Goal: Information Seeking & Learning: Find specific page/section

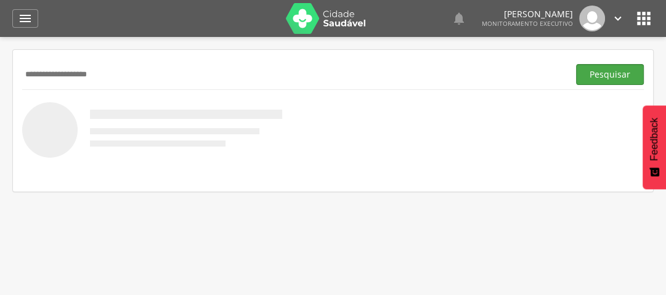
type input "**********"
click at [618, 78] on button "Pesquisar" at bounding box center [610, 74] width 68 height 21
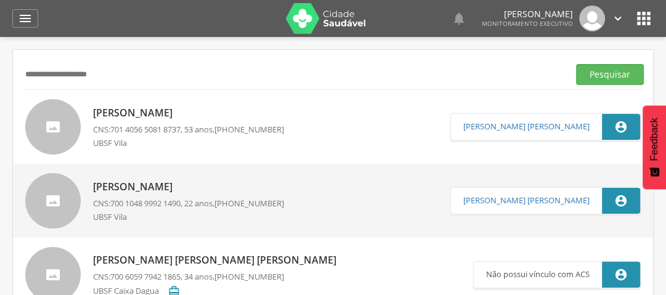
click at [134, 114] on p "[PERSON_NAME]" at bounding box center [188, 113] width 191 height 14
type input "**********"
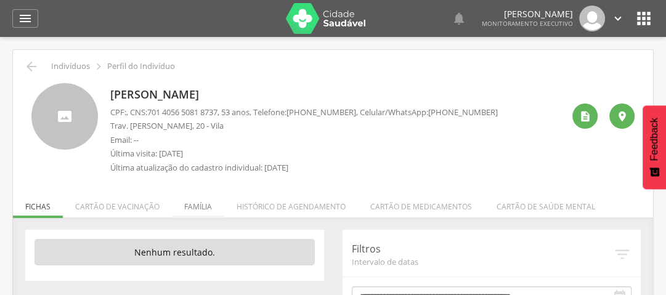
click at [202, 204] on li "Família" at bounding box center [198, 203] width 52 height 29
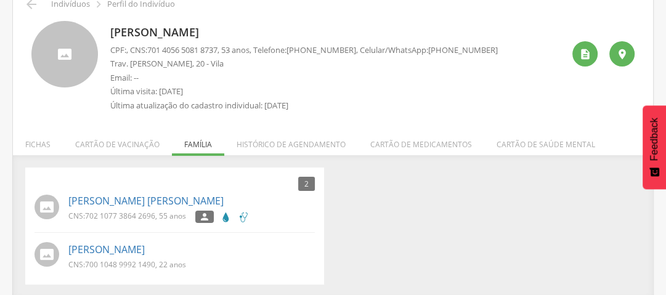
scroll to position [64, 0]
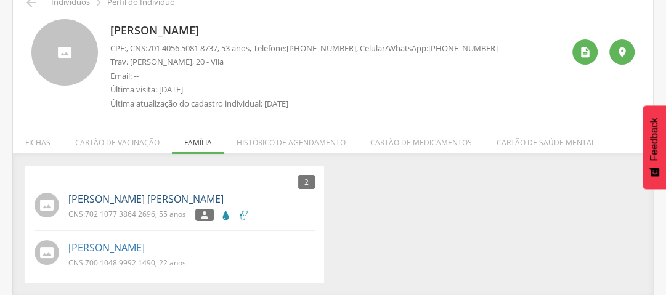
click at [170, 193] on link "[PERSON_NAME] [PERSON_NAME]" at bounding box center [145, 199] width 155 height 14
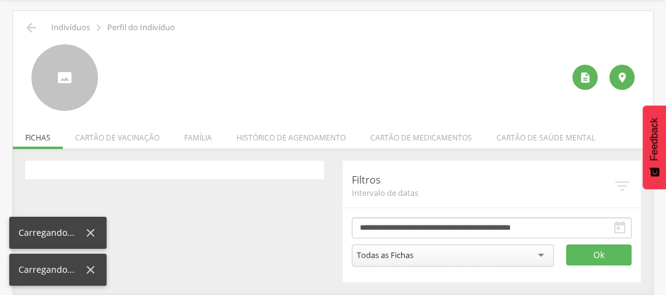
scroll to position [37, 0]
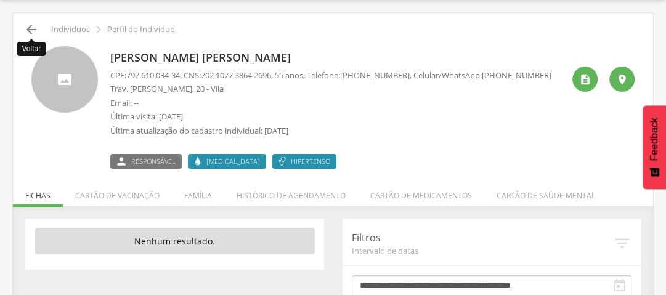
click at [38, 28] on icon "" at bounding box center [31, 29] width 15 height 15
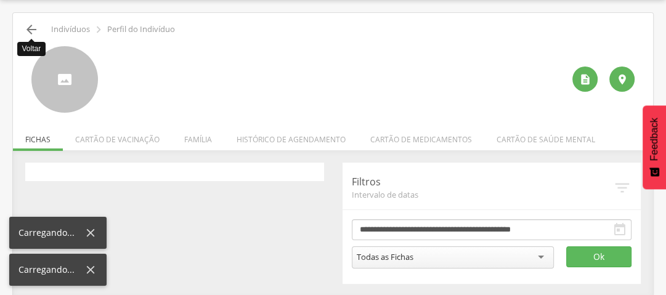
click at [34, 30] on icon "" at bounding box center [31, 29] width 15 height 15
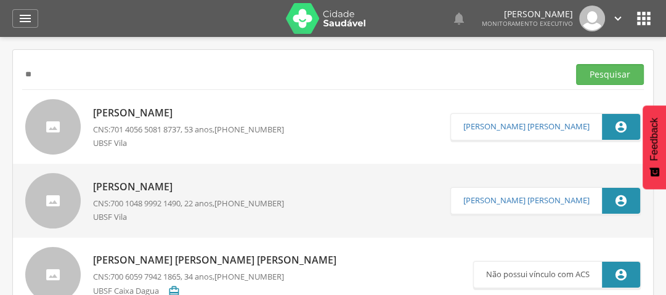
type input "*"
click at [638, 71] on button "Pesquisar" at bounding box center [610, 74] width 68 height 21
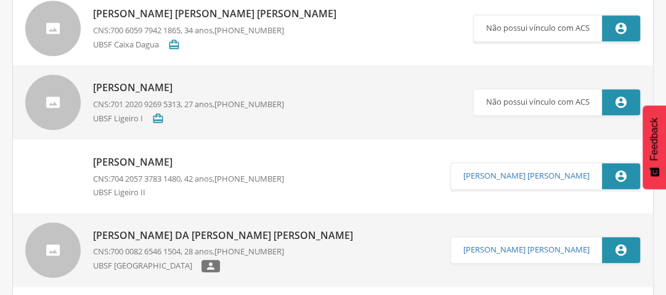
scroll to position [542, 0]
click at [178, 84] on p "[PERSON_NAME]" at bounding box center [188, 88] width 191 height 14
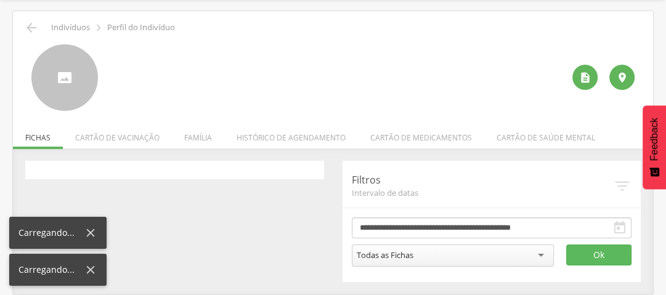
scroll to position [37, 0]
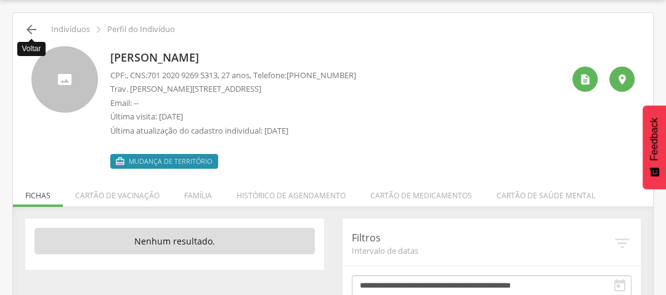
click at [30, 26] on icon "" at bounding box center [31, 29] width 15 height 15
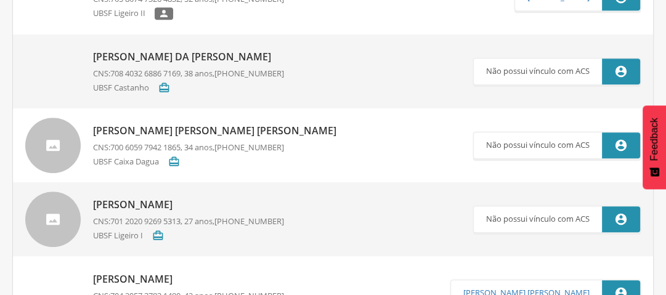
scroll to position [480, 0]
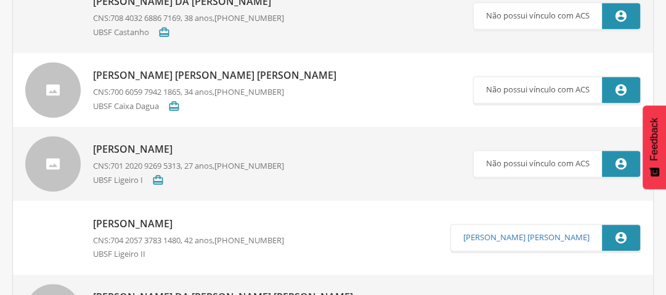
click at [175, 225] on p "[PERSON_NAME]" at bounding box center [188, 224] width 191 height 14
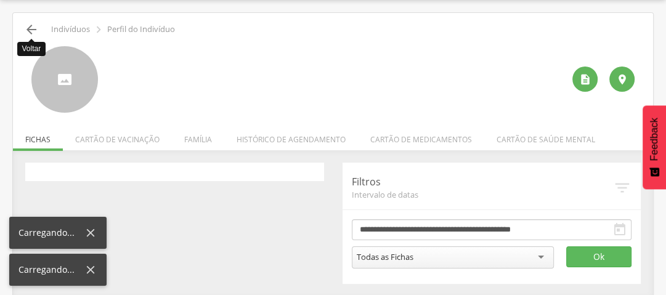
click at [24, 30] on icon "" at bounding box center [31, 29] width 15 height 15
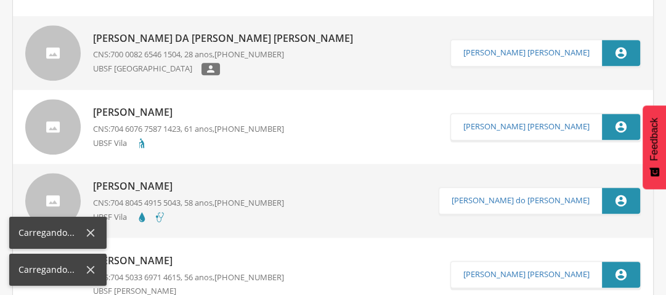
scroll to position [690, 0]
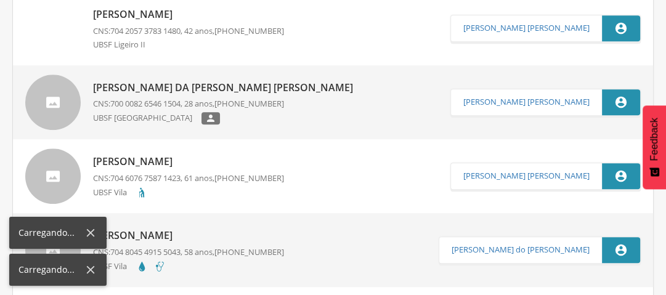
click at [163, 11] on p "[PERSON_NAME]" at bounding box center [188, 14] width 191 height 14
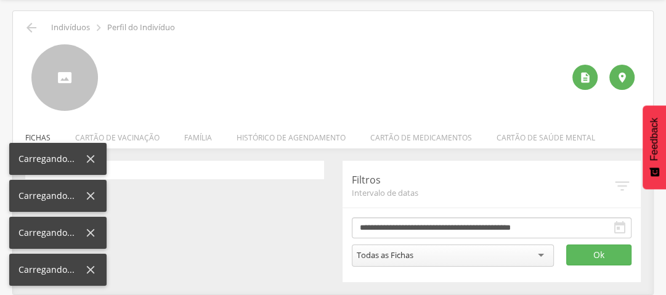
scroll to position [37, 0]
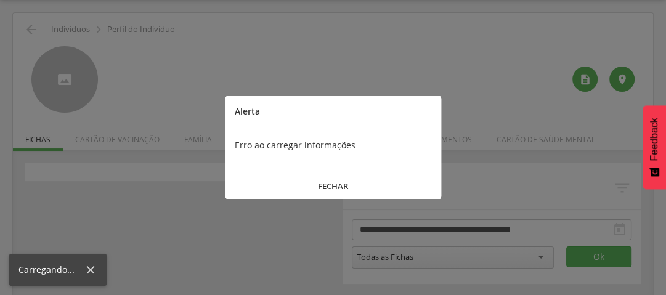
click at [336, 182] on button "FECHAR" at bounding box center [333, 186] width 216 height 26
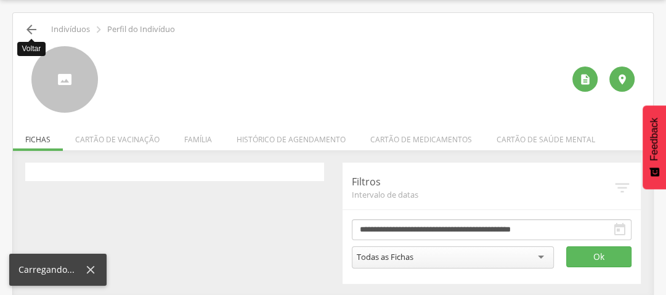
click at [31, 31] on icon "" at bounding box center [31, 29] width 15 height 15
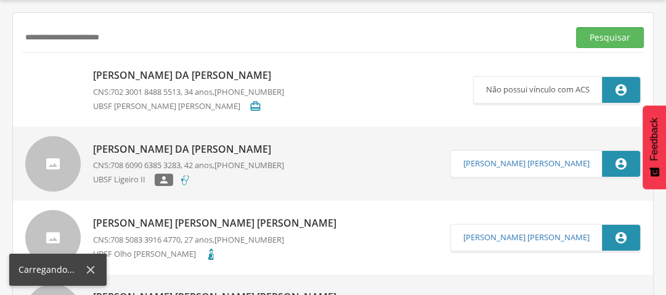
scroll to position [283, 0]
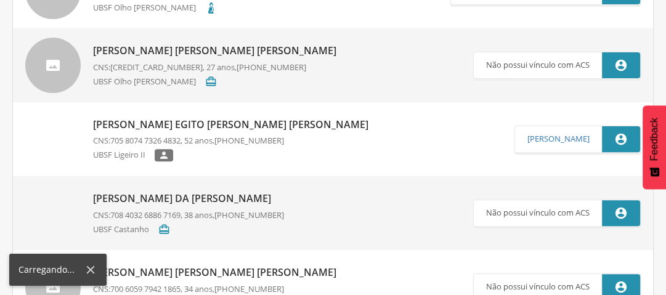
click at [87, 272] on icon at bounding box center [91, 270] width 8 height 8
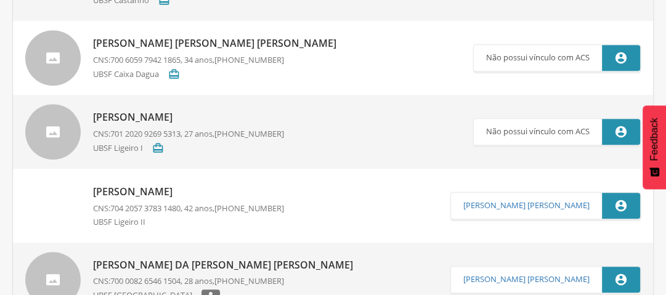
scroll to position [530, 0]
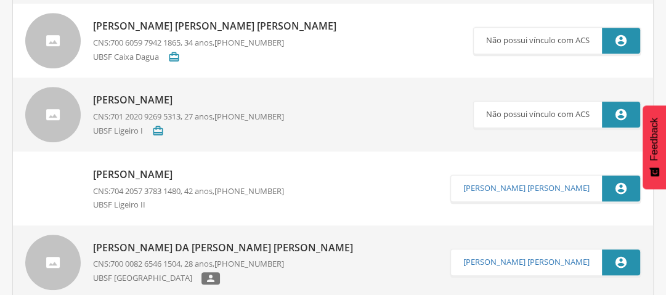
click at [163, 175] on p "[PERSON_NAME]" at bounding box center [188, 175] width 191 height 14
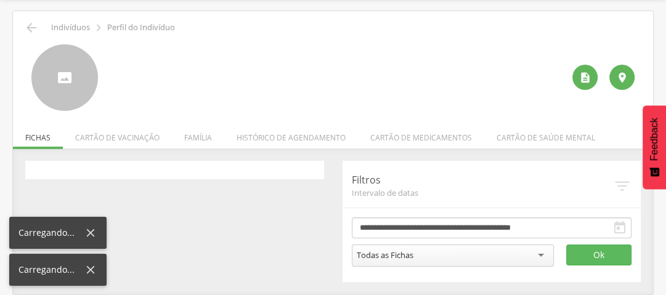
scroll to position [37, 0]
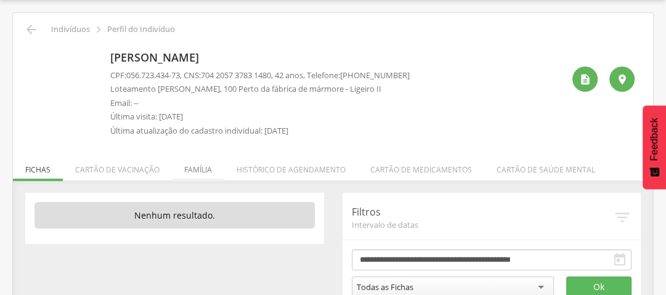
click at [196, 168] on li "Família" at bounding box center [198, 166] width 52 height 29
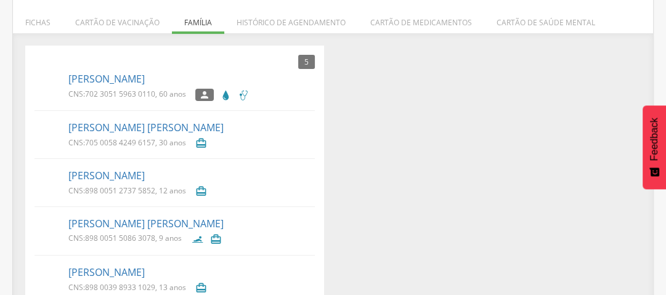
scroll to position [185, 0]
click at [132, 79] on link "[PERSON_NAME]" at bounding box center [106, 78] width 76 height 14
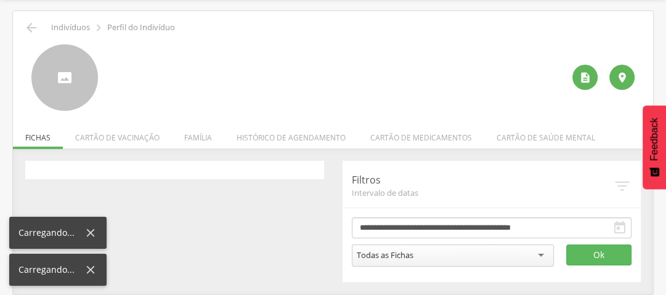
scroll to position [37, 0]
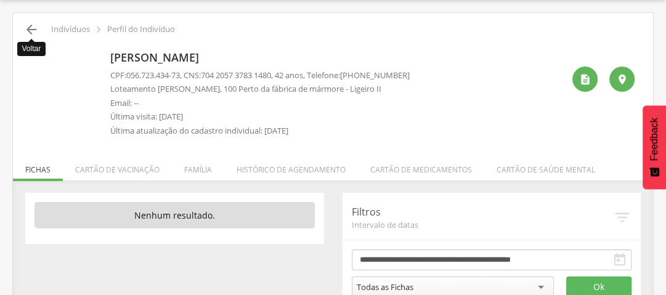
click at [32, 26] on icon "" at bounding box center [31, 29] width 15 height 15
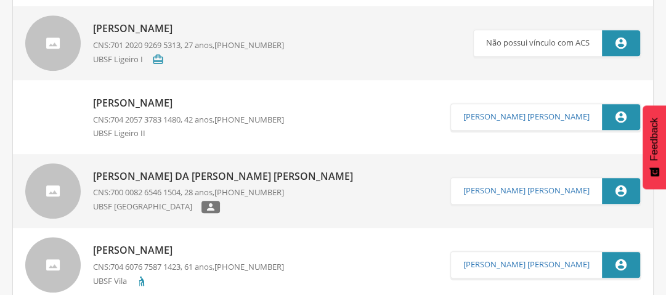
scroll to position [579, 0]
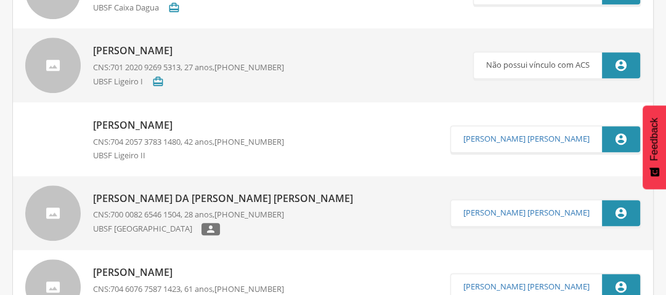
click at [180, 48] on p "[PERSON_NAME]" at bounding box center [188, 51] width 191 height 14
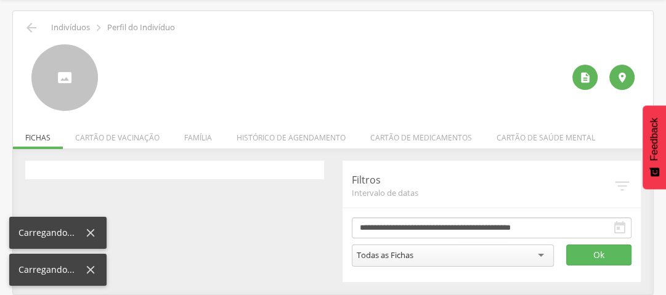
scroll to position [37, 0]
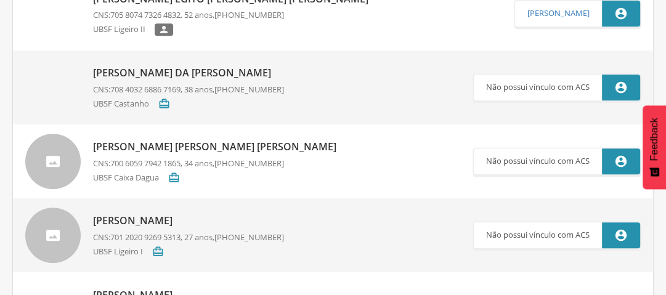
scroll to position [493, 0]
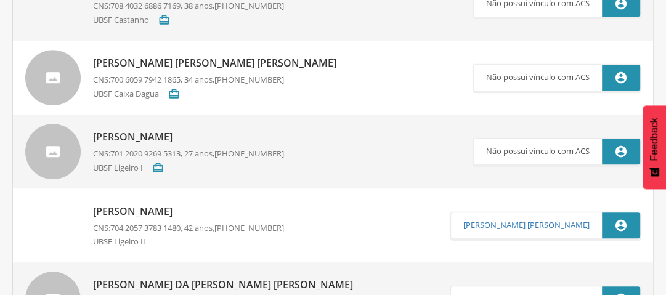
click at [208, 138] on p "[PERSON_NAME]" at bounding box center [188, 137] width 191 height 14
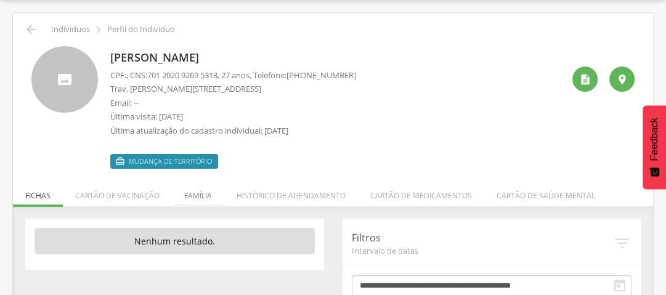
click at [211, 196] on li "Família" at bounding box center [198, 192] width 52 height 29
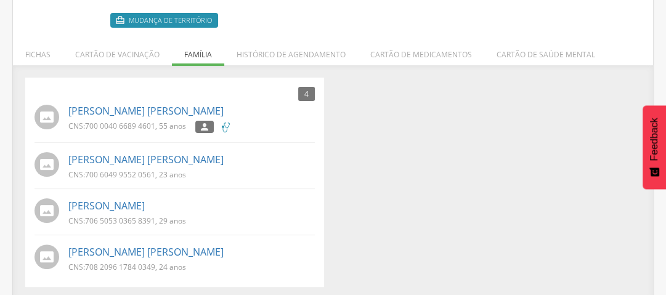
scroll to position [182, 0]
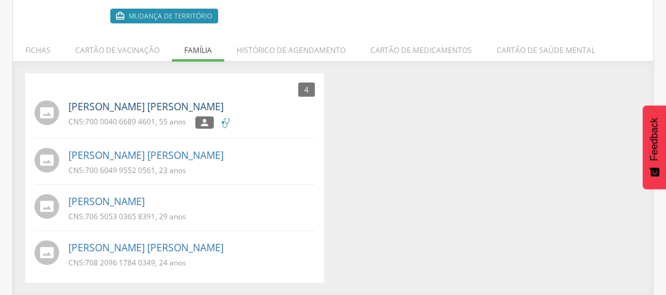
click at [187, 109] on link "[PERSON_NAME] [PERSON_NAME]" at bounding box center [145, 107] width 155 height 14
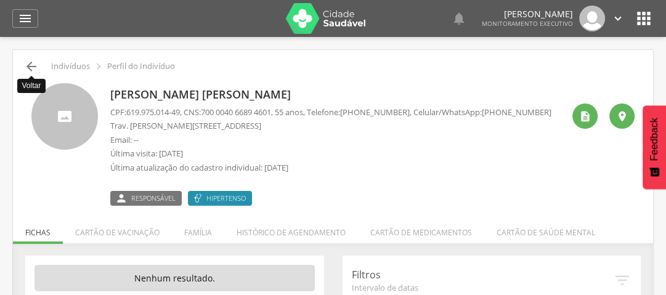
click at [30, 60] on icon "" at bounding box center [31, 66] width 15 height 15
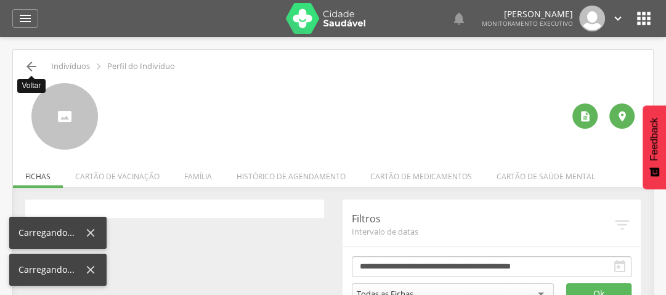
scroll to position [37, 0]
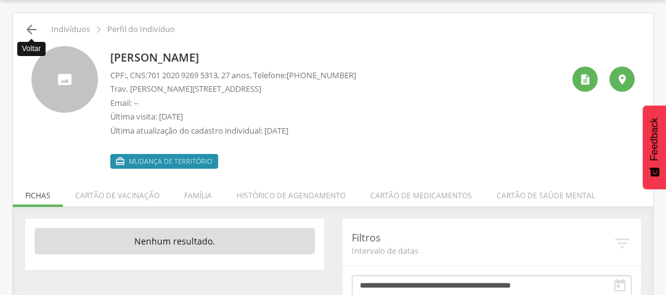
click at [27, 28] on icon "" at bounding box center [31, 29] width 15 height 15
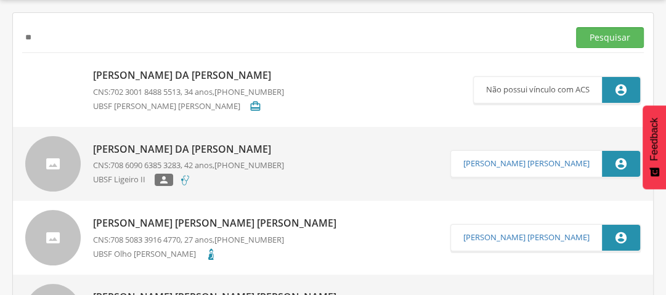
type input "*"
click at [626, 31] on button "Pesquisar" at bounding box center [610, 37] width 68 height 21
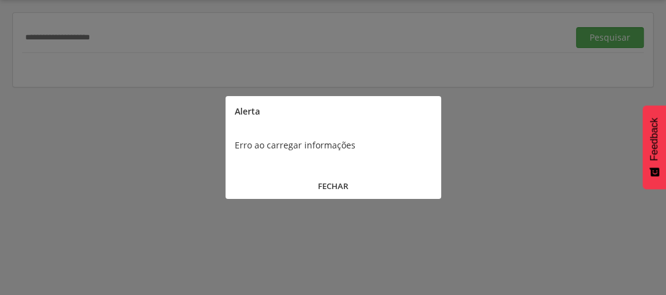
click at [335, 185] on button "FECHAR" at bounding box center [333, 186] width 216 height 26
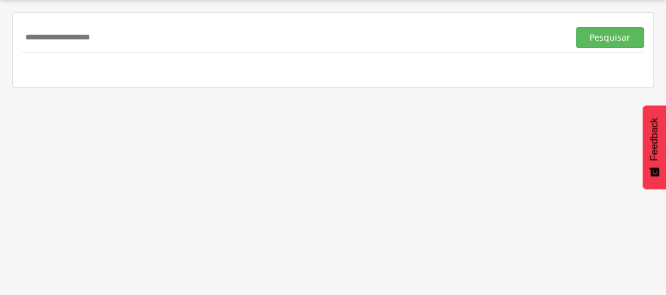
click at [38, 37] on input "**********" at bounding box center [292, 37] width 541 height 21
click at [633, 38] on button "Pesquisar" at bounding box center [610, 37] width 68 height 21
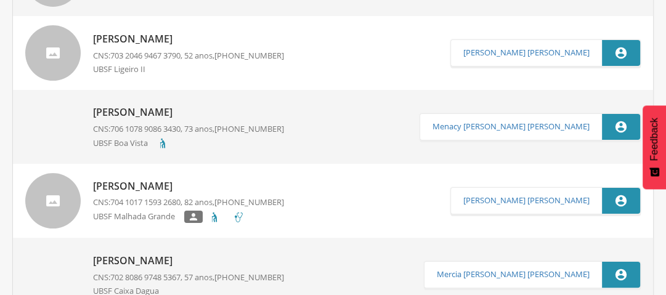
scroll to position [3545, 0]
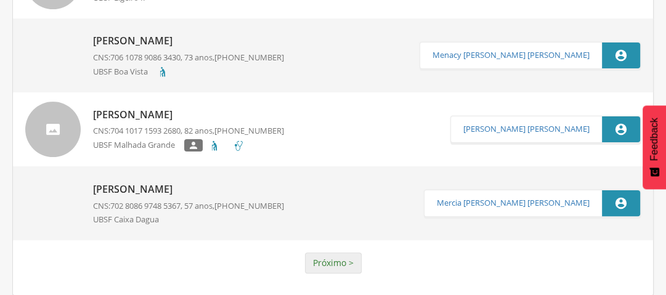
click at [328, 259] on link "Próximo >" at bounding box center [333, 263] width 57 height 21
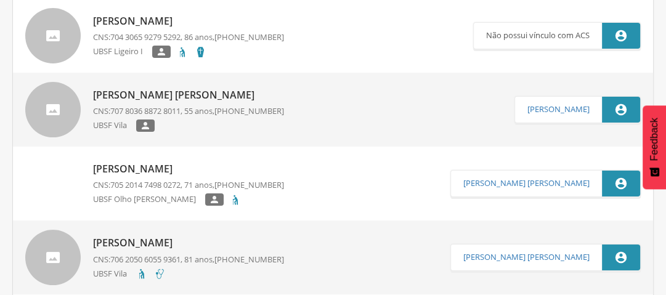
scroll to position [0, 0]
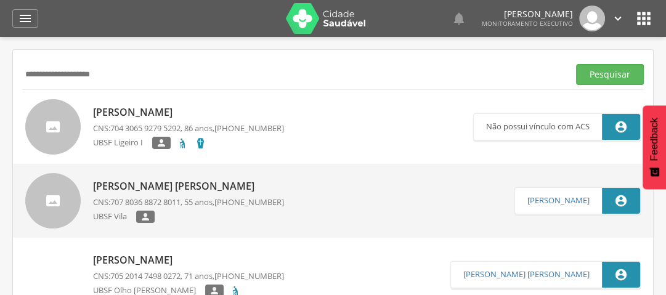
click at [163, 84] on input "**********" at bounding box center [292, 74] width 541 height 21
type input "*"
click at [641, 71] on button "Pesquisar" at bounding box center [610, 74] width 68 height 21
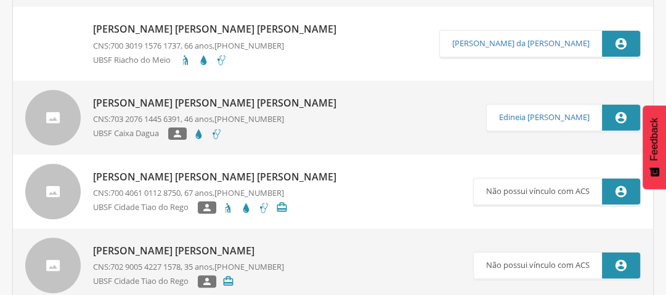
scroll to position [3545, 0]
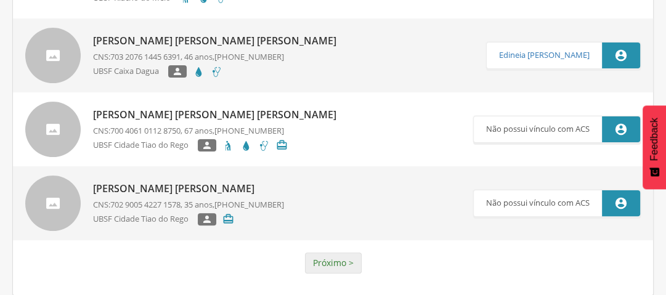
click at [323, 259] on link "Próximo >" at bounding box center [333, 263] width 57 height 21
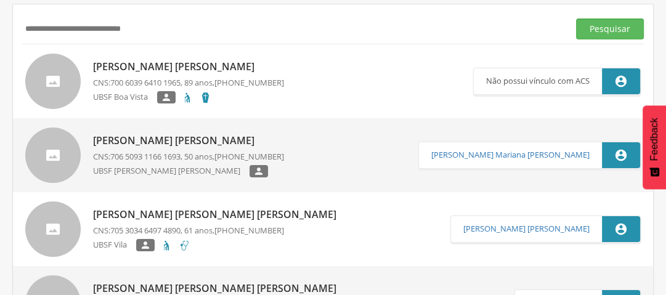
scroll to position [0, 0]
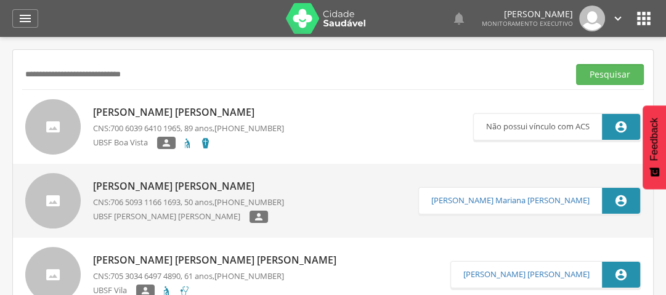
click at [150, 80] on input "**********" at bounding box center [292, 74] width 541 height 21
type input "*"
click at [611, 71] on button "Pesquisar" at bounding box center [610, 74] width 68 height 21
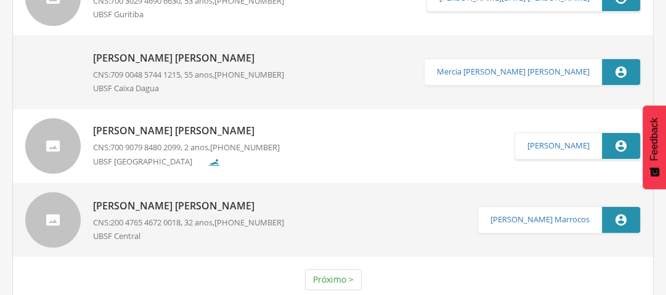
scroll to position [3545, 0]
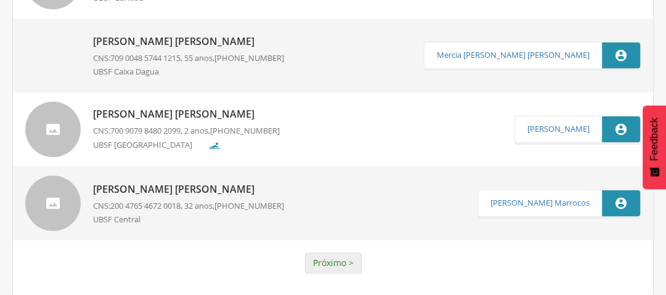
click at [339, 256] on link "Próximo >" at bounding box center [333, 263] width 57 height 21
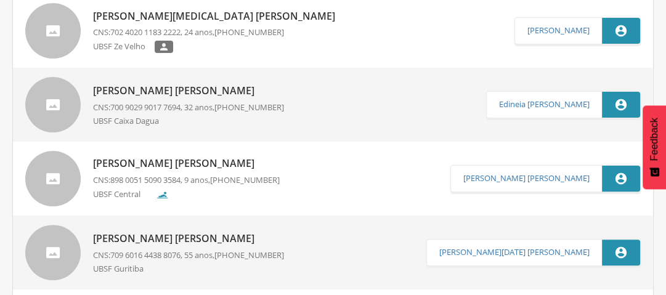
scroll to position [0, 0]
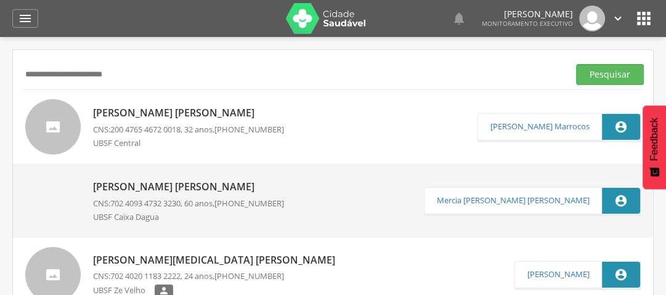
click at [129, 78] on input "**********" at bounding box center [292, 74] width 541 height 21
click at [599, 73] on button "Pesquisar" at bounding box center [610, 74] width 68 height 21
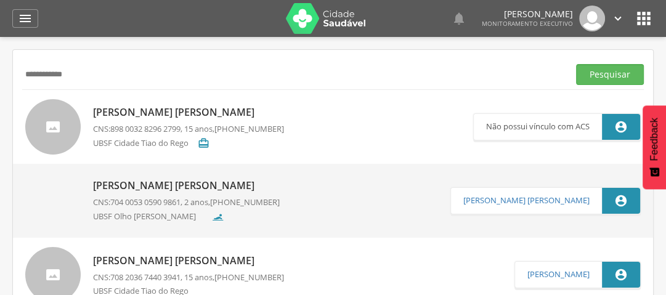
click at [82, 81] on input "**********" at bounding box center [292, 74] width 541 height 21
click at [608, 74] on button "Pesquisar" at bounding box center [610, 74] width 68 height 21
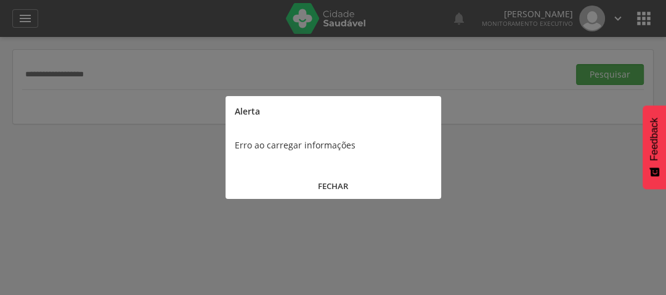
click at [321, 188] on button "FECHAR" at bounding box center [333, 186] width 216 height 26
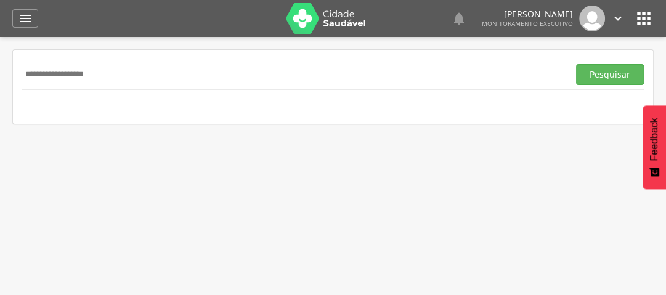
click at [119, 84] on input "**********" at bounding box center [292, 74] width 541 height 21
type input "*"
type input "**********"
click at [631, 73] on button "Pesquisar" at bounding box center [610, 74] width 68 height 21
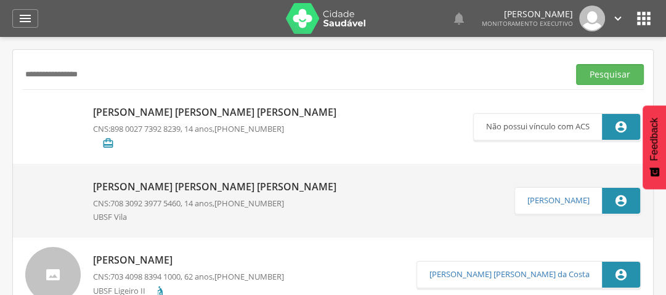
click at [173, 116] on p "[PERSON_NAME] [PERSON_NAME] [PERSON_NAME]" at bounding box center [217, 112] width 249 height 14
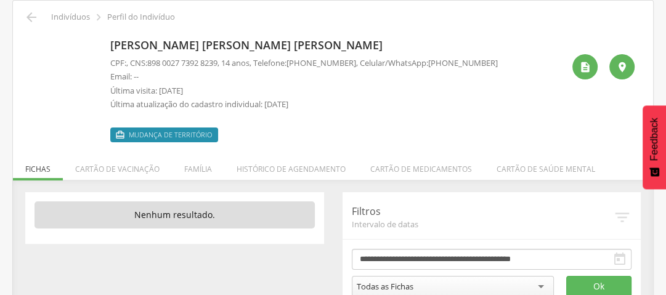
scroll to position [79, 0]
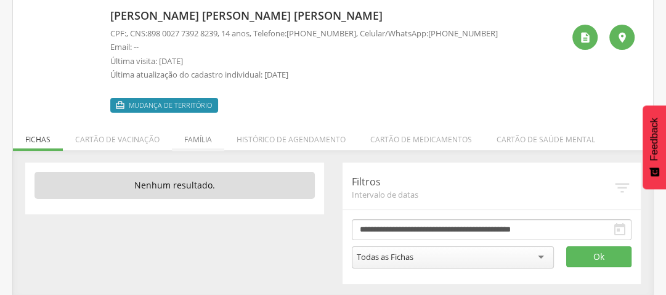
click at [188, 140] on li "Família" at bounding box center [198, 136] width 52 height 29
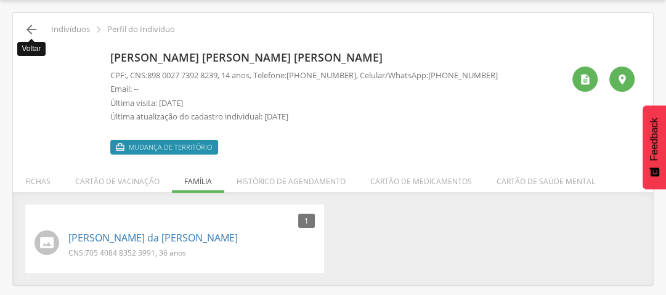
click at [33, 25] on icon "" at bounding box center [31, 29] width 15 height 15
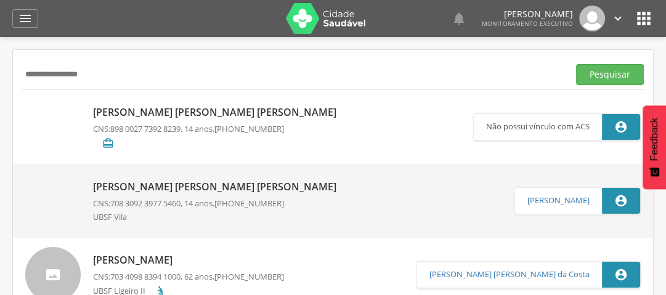
click at [215, 192] on p "[PERSON_NAME] [PERSON_NAME] [PERSON_NAME]" at bounding box center [217, 187] width 249 height 14
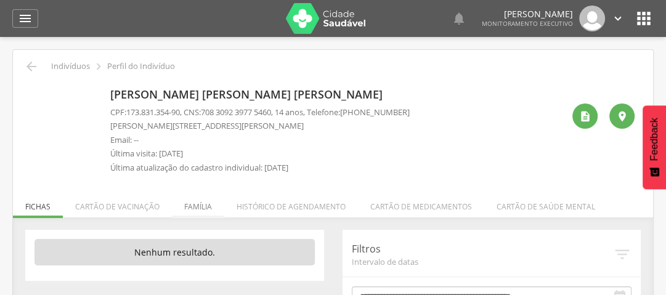
click at [199, 203] on li "Família" at bounding box center [198, 203] width 52 height 29
